Goal: Task Accomplishment & Management: Manage account settings

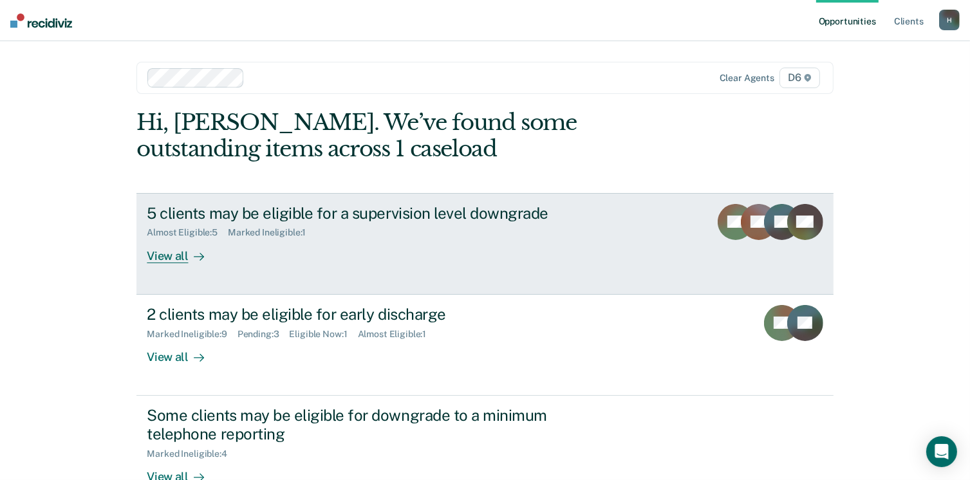
click at [164, 259] on div "View all" at bounding box center [183, 250] width 72 height 25
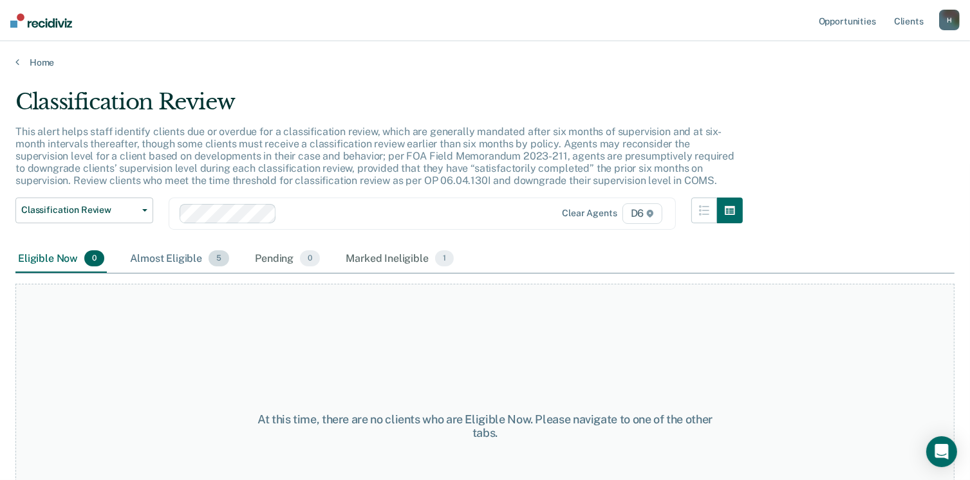
click at [162, 260] on div "Almost Eligible 5" at bounding box center [179, 259] width 104 height 28
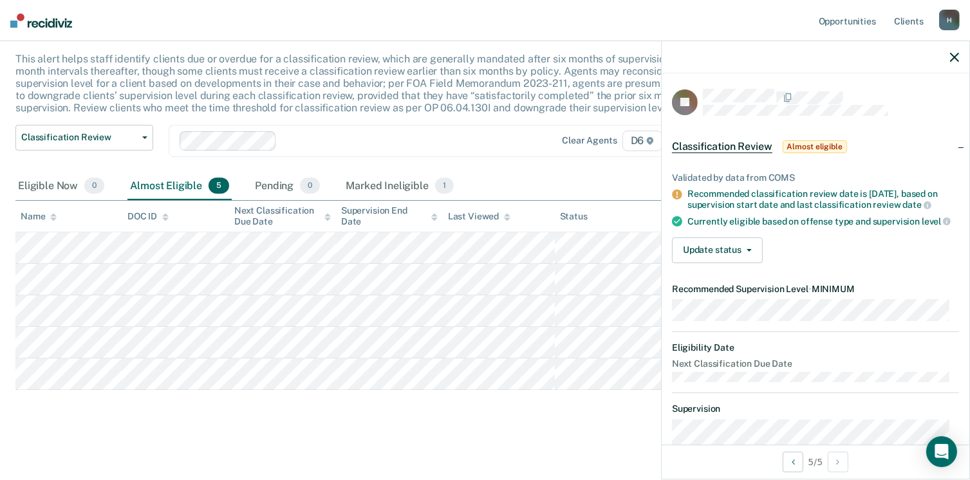
scroll to position [74, 0]
click at [366, 182] on div "Marked Ineligible 1" at bounding box center [399, 185] width 113 height 28
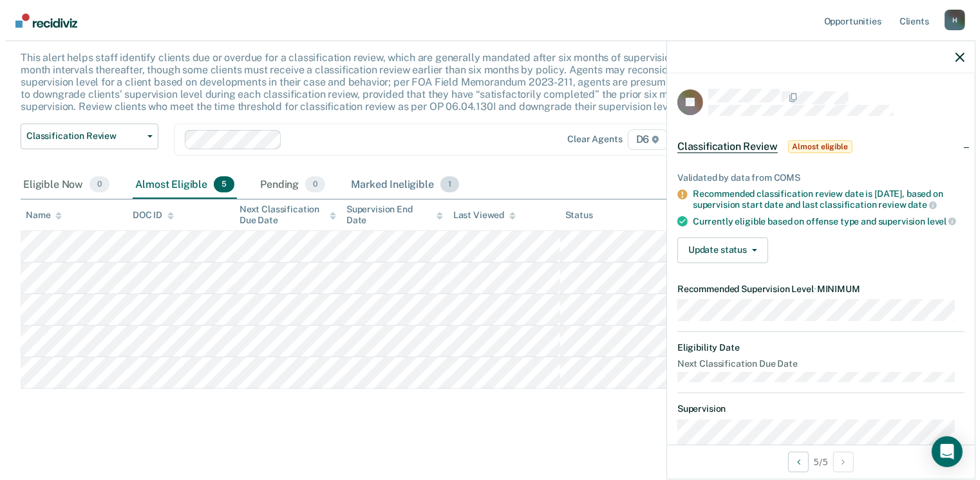
scroll to position [0, 0]
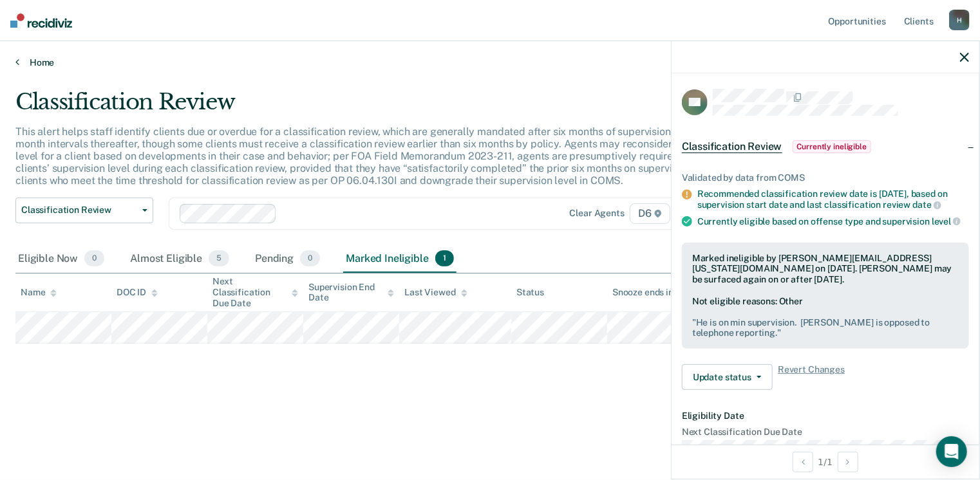
click at [40, 59] on link "Home" at bounding box center [489, 63] width 949 height 12
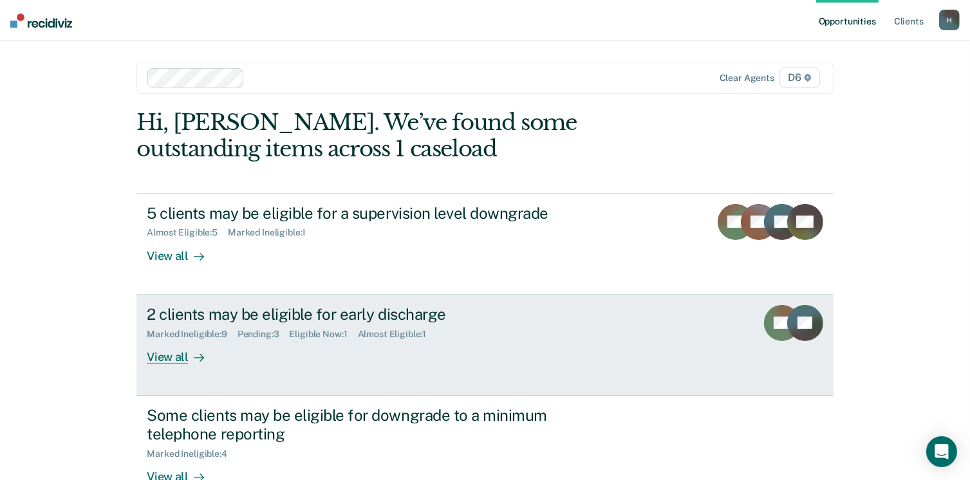
click at [157, 363] on div "View all" at bounding box center [183, 351] width 72 height 25
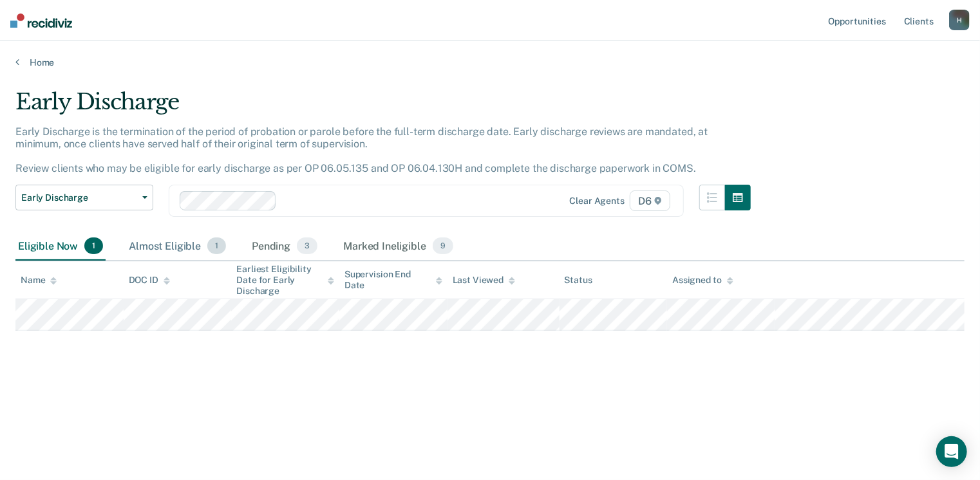
click at [157, 243] on div "Almost Eligible 1" at bounding box center [177, 246] width 102 height 28
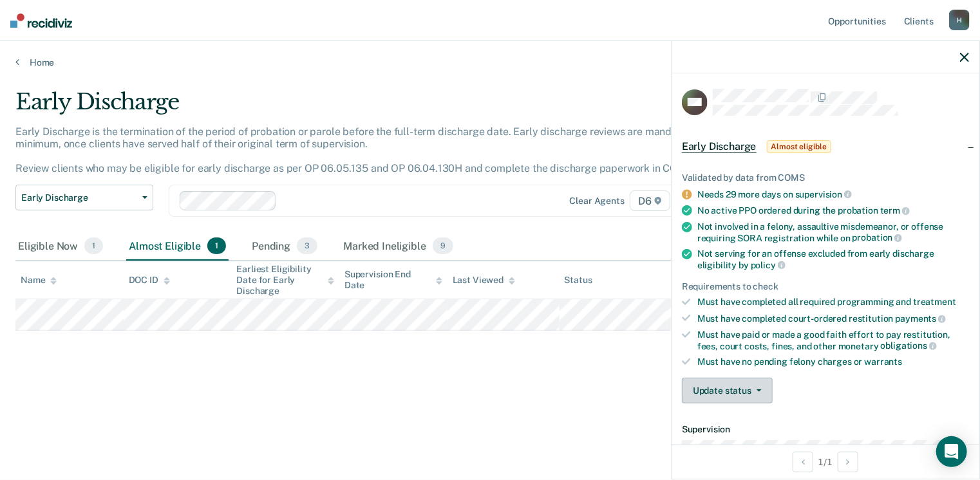
click at [756, 389] on icon "button" at bounding box center [758, 390] width 5 height 3
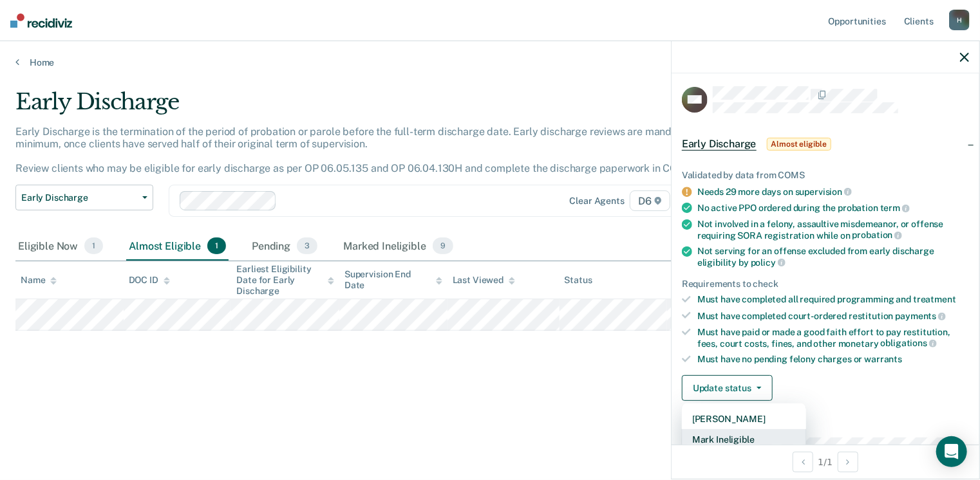
click at [748, 433] on button "Mark Ineligible" at bounding box center [744, 439] width 124 height 21
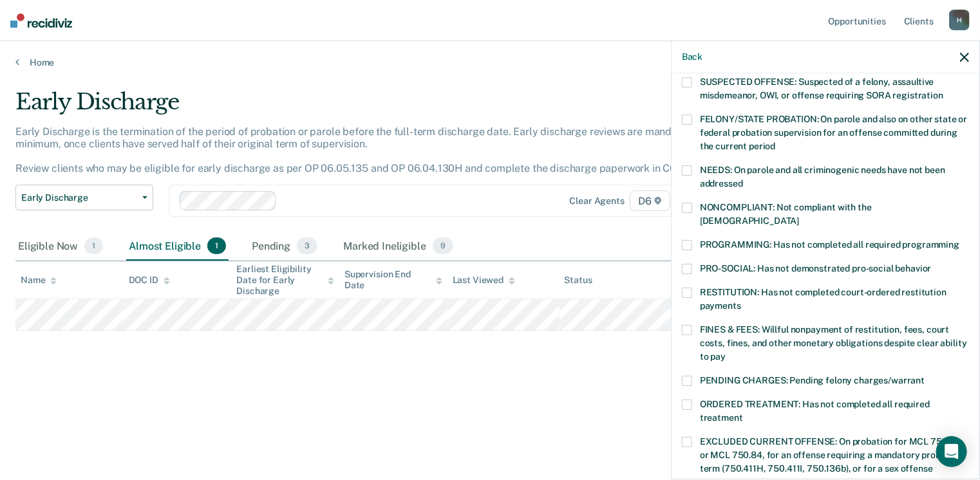
scroll to position [196, 0]
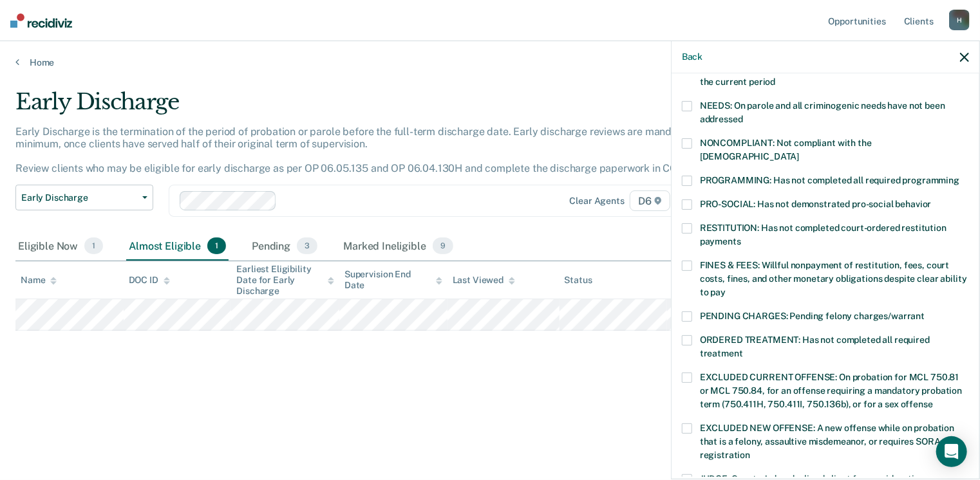
click at [688, 312] on span at bounding box center [687, 317] width 10 height 10
click at [924, 312] on input "PENDING CHARGES: Pending felony charges/warrant" at bounding box center [924, 312] width 0 height 0
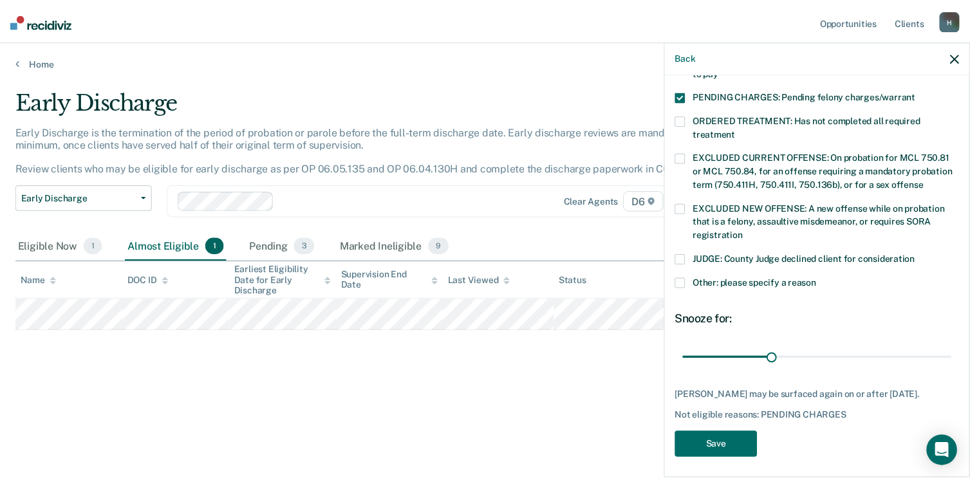
scroll to position [416, 0]
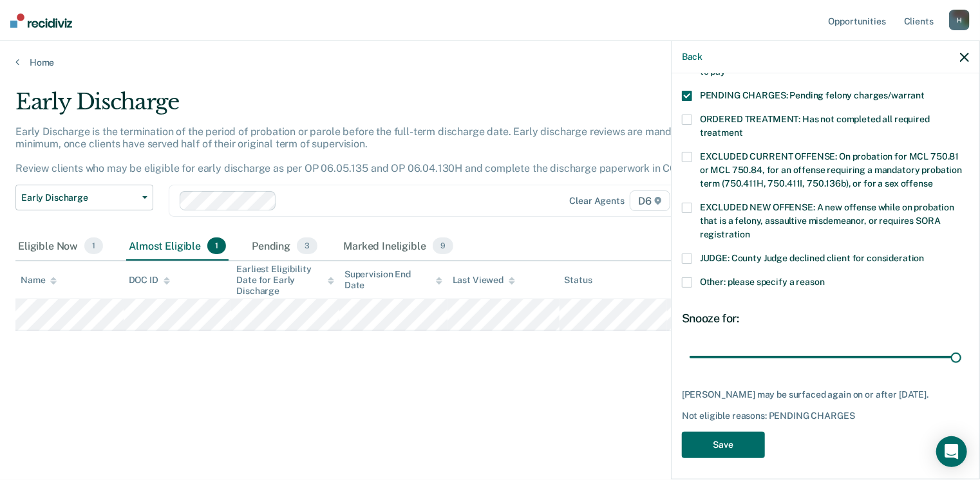
drag, startPoint x: 776, startPoint y: 346, endPoint x: 960, endPoint y: 346, distance: 184.1
type input "90"
click at [960, 346] on input "range" at bounding box center [825, 357] width 272 height 23
click at [748, 446] on button "Save" at bounding box center [723, 445] width 83 height 26
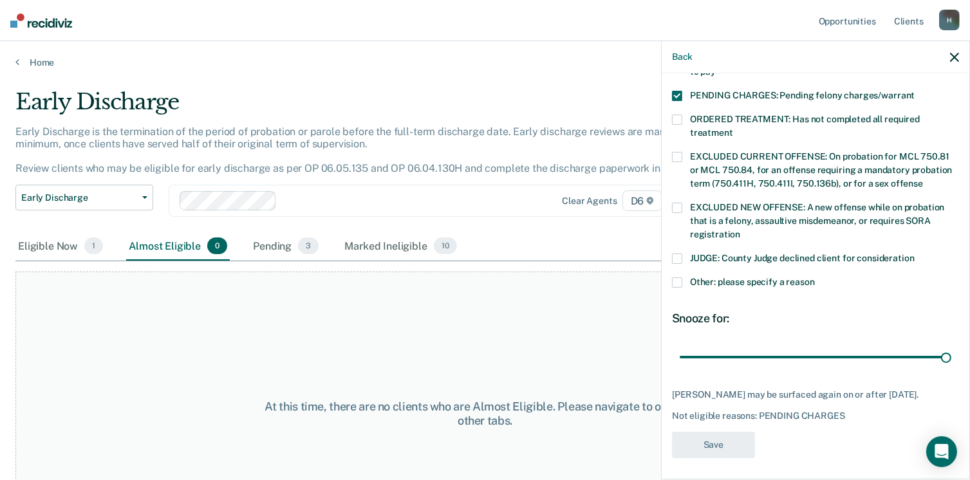
scroll to position [333, 0]
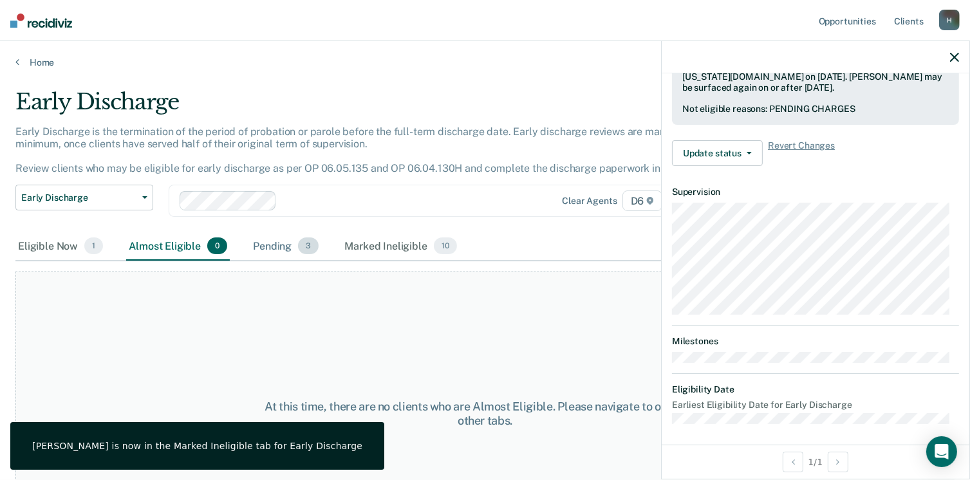
click at [279, 247] on div "Pending 3" at bounding box center [285, 246] width 71 height 28
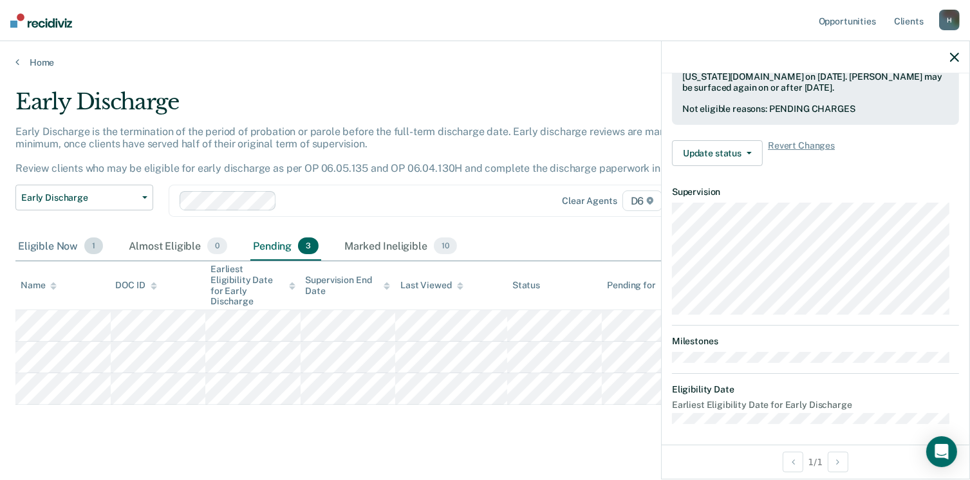
click at [49, 245] on div "Eligible Now 1" at bounding box center [60, 246] width 90 height 28
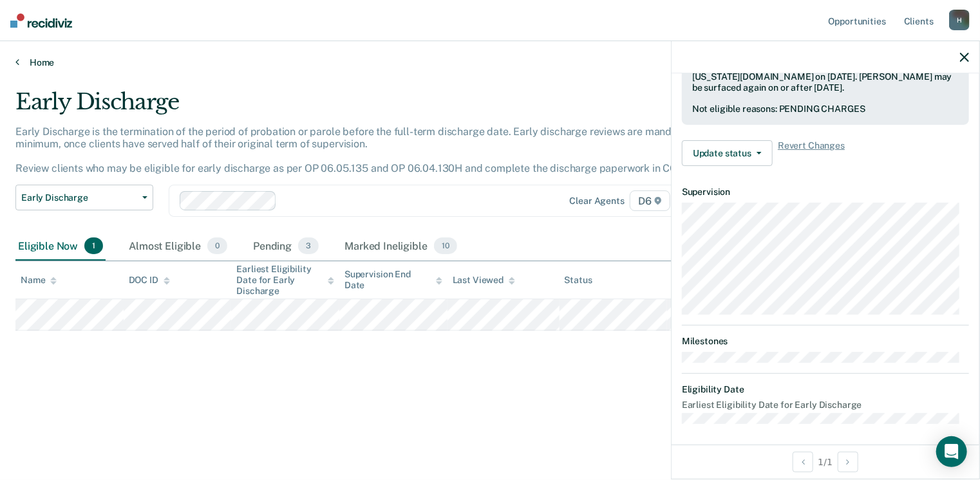
click at [39, 62] on link "Home" at bounding box center [489, 63] width 949 height 12
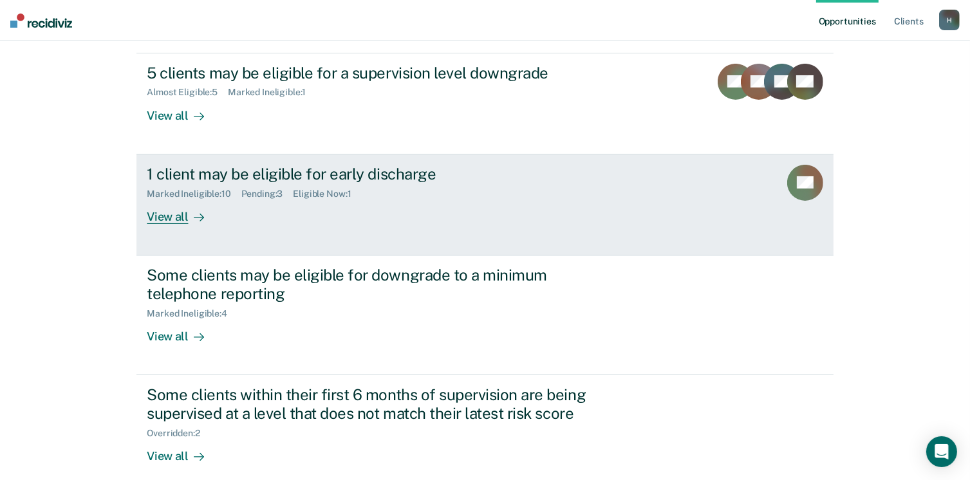
scroll to position [77, 0]
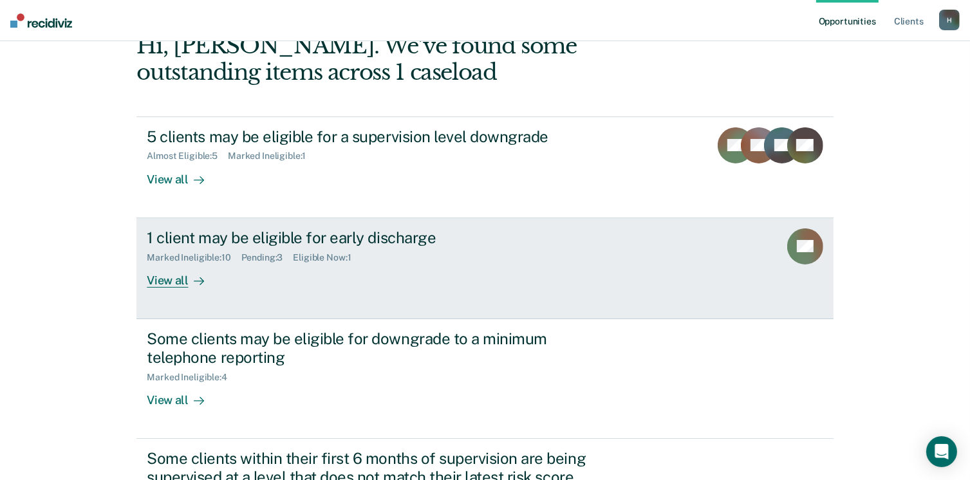
click at [163, 279] on div "View all" at bounding box center [183, 275] width 72 height 25
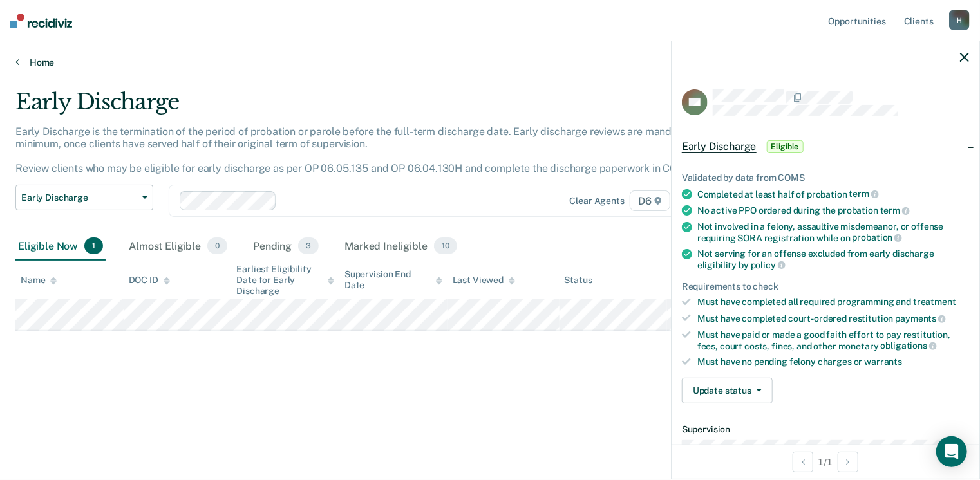
click at [39, 62] on link "Home" at bounding box center [489, 63] width 949 height 12
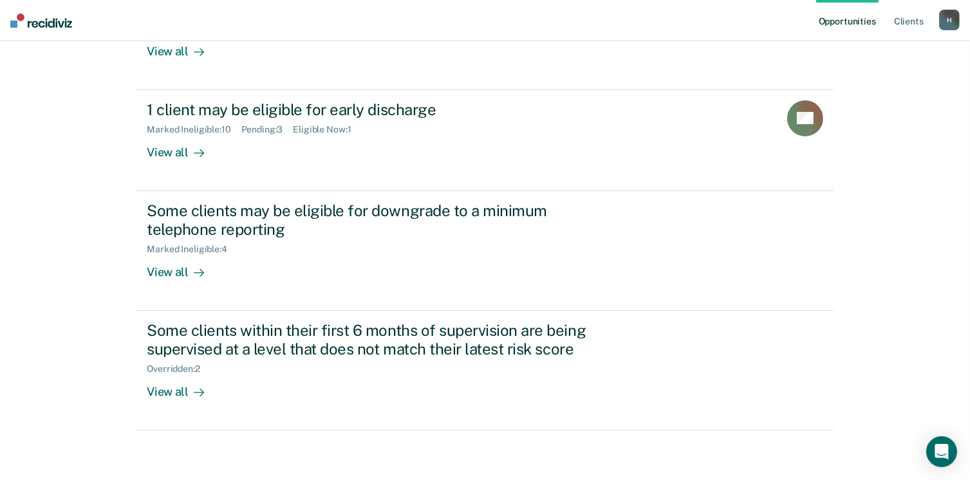
scroll to position [205, 0]
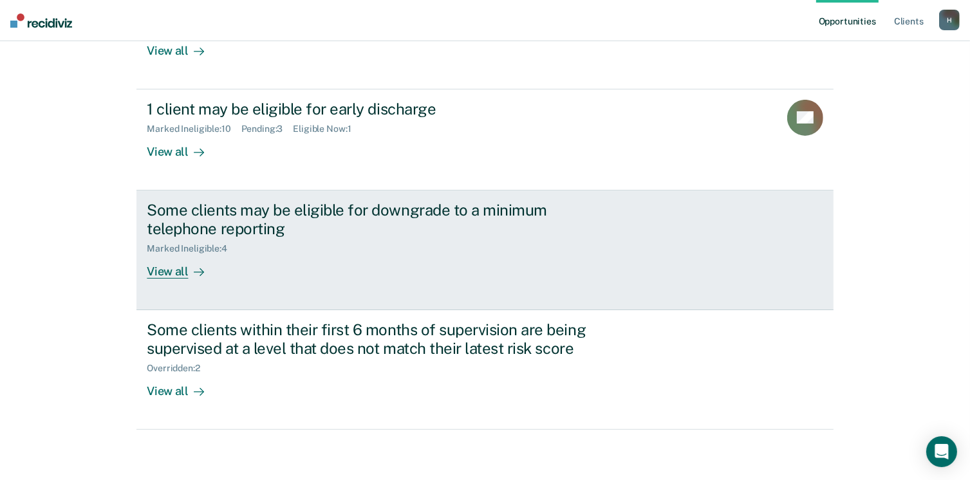
click at [176, 274] on div "View all" at bounding box center [183, 266] width 72 height 25
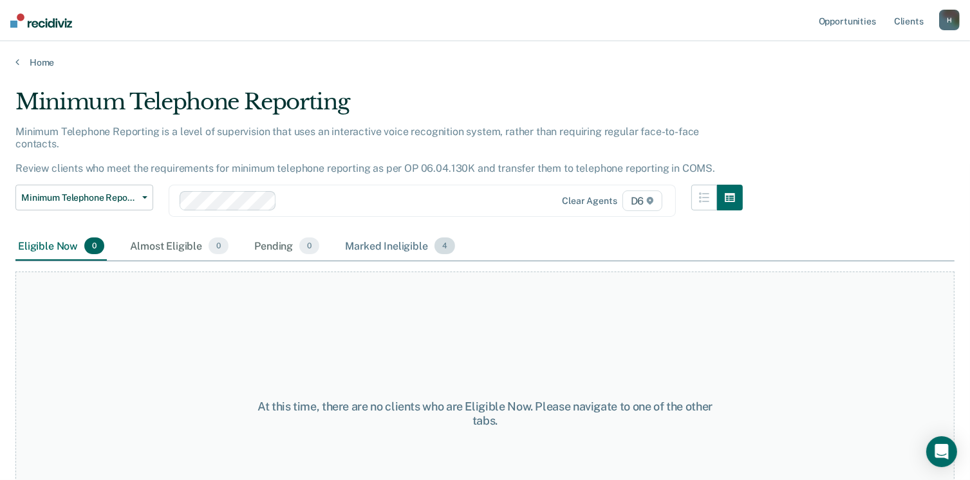
click at [377, 234] on div "Marked Ineligible 4" at bounding box center [399, 246] width 115 height 28
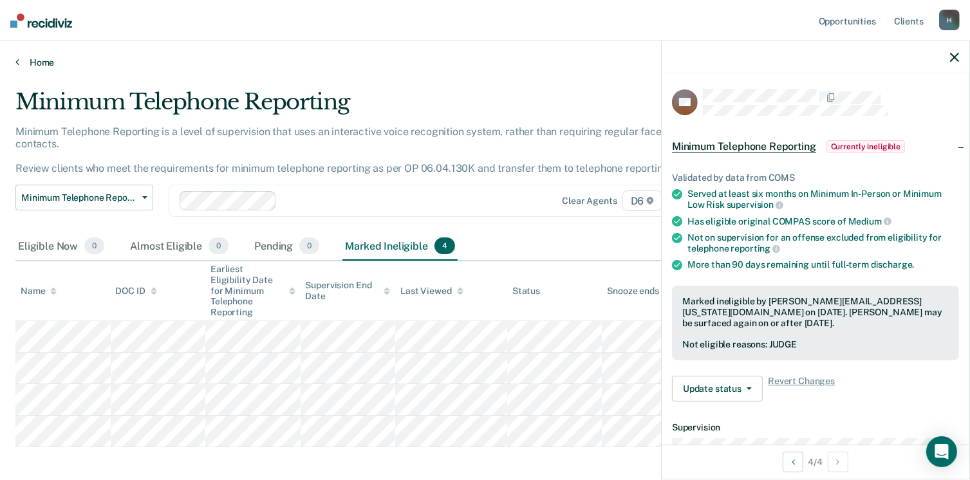
click at [41, 58] on link "Home" at bounding box center [484, 63] width 939 height 12
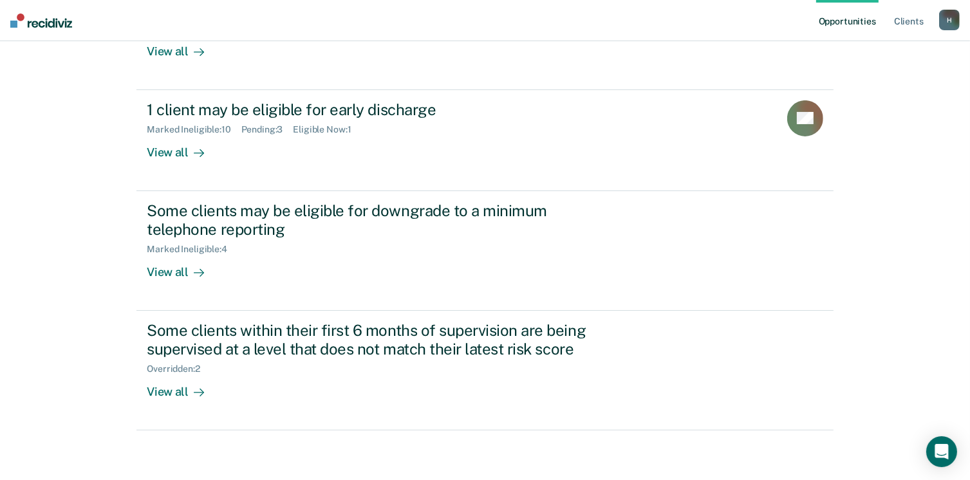
scroll to position [205, 0]
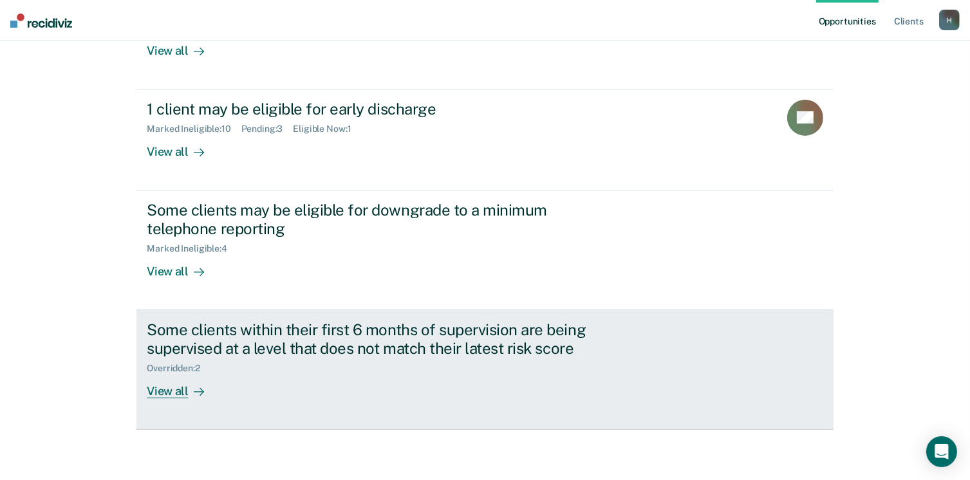
click at [168, 396] on div "View all" at bounding box center [183, 385] width 72 height 25
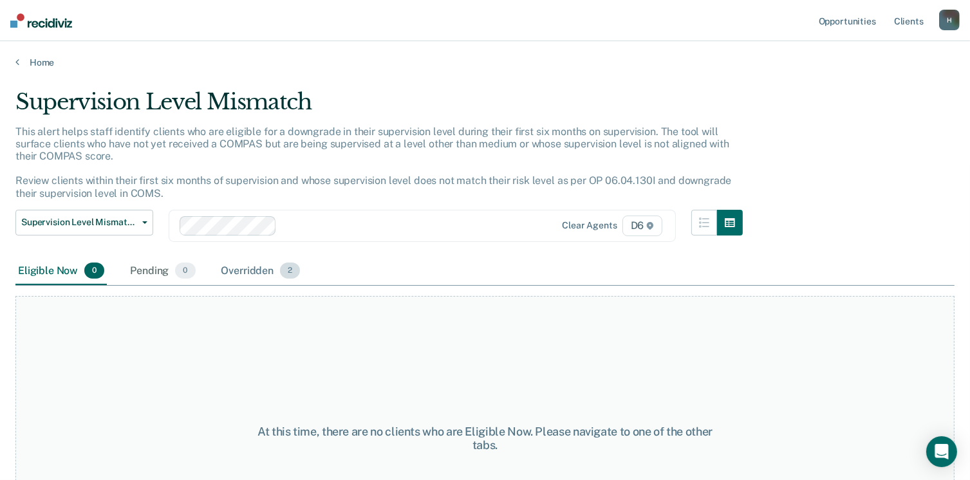
click at [239, 270] on div "Overridden 2" at bounding box center [261, 271] width 84 height 28
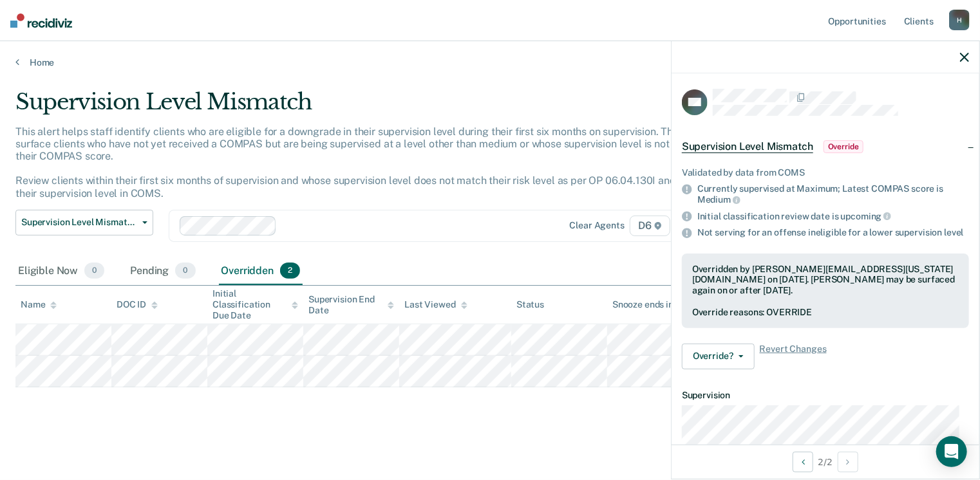
click at [205, 432] on main "Supervision Level Mismatch This alert helps staff identify clients who are elig…" at bounding box center [490, 272] width 980 height 408
click at [31, 62] on link "Home" at bounding box center [489, 63] width 949 height 12
